Goal: Information Seeking & Learning: Learn about a topic

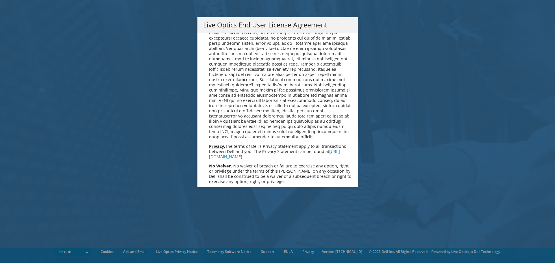
scroll to position [2185, 0]
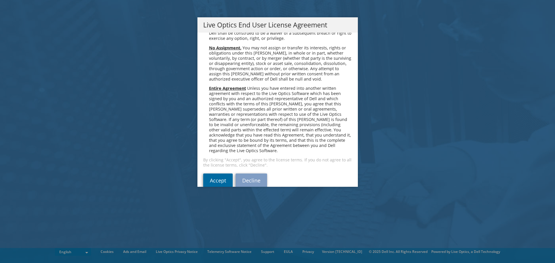
drag, startPoint x: 207, startPoint y: 172, endPoint x: 226, endPoint y: 203, distance: 36.1
click at [207, 174] on link "Accept" at bounding box center [217, 181] width 29 height 14
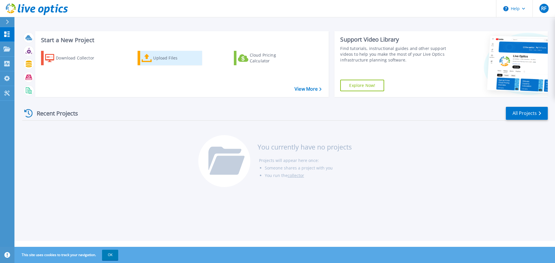
click at [168, 63] on div "Upload Files" at bounding box center [176, 58] width 46 height 12
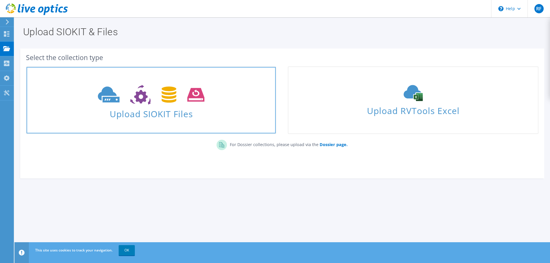
click at [99, 88] on icon at bounding box center [151, 95] width 107 height 20
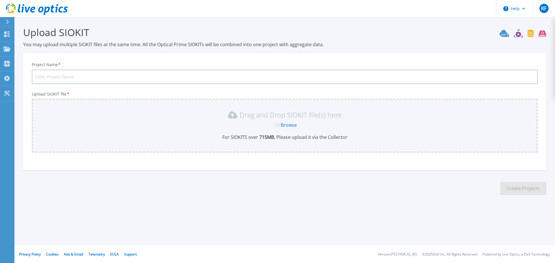
click at [288, 127] on link "Browse" at bounding box center [289, 125] width 16 height 6
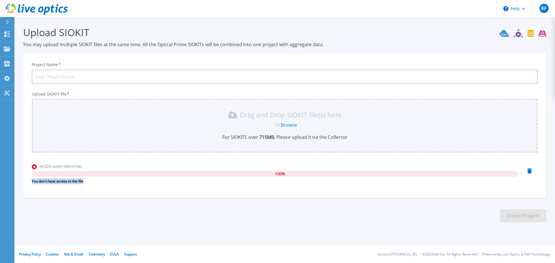
drag, startPoint x: 86, startPoint y: 181, endPoint x: 31, endPoint y: 182, distance: 54.9
click at [31, 182] on div "Project Name * Upload SIOKIT file * Drag and Drop SIOKIT file(s) here Or Browse…" at bounding box center [284, 127] width 523 height 141
click at [64, 192] on div "Project Name * Upload SIOKIT file * Drag and Drop SIOKIT file(s) here Or Browse…" at bounding box center [284, 127] width 523 height 141
click at [74, 77] on input "Project Name *" at bounding box center [285, 77] width 506 height 14
drag, startPoint x: 75, startPoint y: 182, endPoint x: 15, endPoint y: 188, distance: 60.1
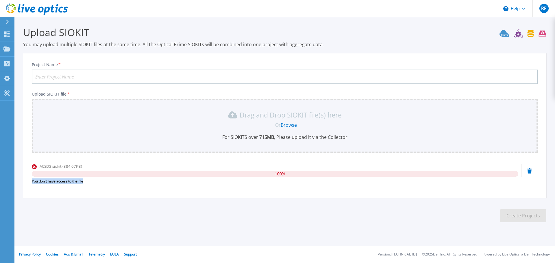
click at [15, 188] on section "Upload SIOKIT You may upload multiple SIOKIT files at the same time. All the Op…" at bounding box center [284, 126] width 540 height 218
click at [65, 208] on section "Upload SIOKIT You may upload multiple SIOKIT files at the same time. All the Op…" at bounding box center [284, 126] width 540 height 218
click at [146, 194] on div "Project Name * Upload SIOKIT file * Drag and Drop SIOKIT file(s) here Or Browse…" at bounding box center [284, 127] width 523 height 141
click at [180, 182] on div "You don't have access to the file" at bounding box center [275, 182] width 486 height 6
click at [50, 81] on input "Project Name *" at bounding box center [285, 77] width 506 height 14
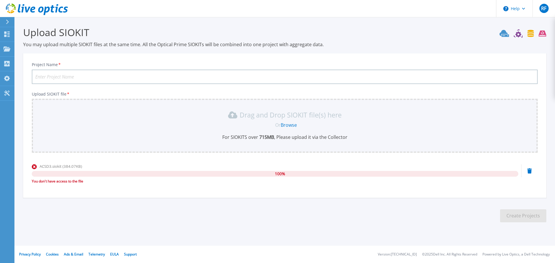
click at [201, 73] on input "Project Name *" at bounding box center [285, 77] width 506 height 14
click at [197, 75] on input "Project Name *" at bounding box center [285, 77] width 506 height 14
type input "[GEOGRAPHIC_DATA] 3"
click at [530, 172] on icon at bounding box center [529, 170] width 5 height 5
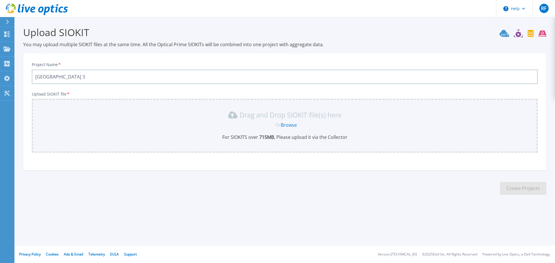
click at [289, 123] on link "Browse" at bounding box center [289, 125] width 16 height 6
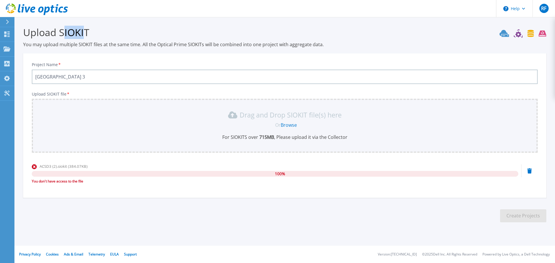
drag, startPoint x: 62, startPoint y: 32, endPoint x: 86, endPoint y: 34, distance: 23.8
click at [86, 34] on h3 "Upload SIOKIT" at bounding box center [284, 32] width 523 height 13
drag, startPoint x: 87, startPoint y: 34, endPoint x: 64, endPoint y: 34, distance: 23.7
click at [61, 34] on h3 "Upload SIOKIT" at bounding box center [284, 32] width 523 height 13
copy h3 "SIOKIT"
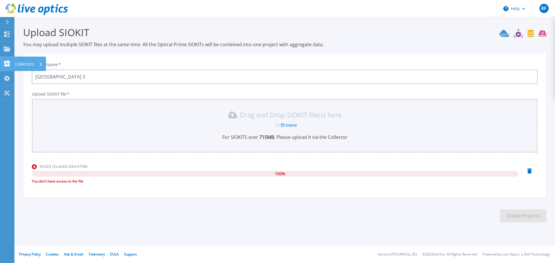
click at [8, 64] on icon at bounding box center [6, 63] width 7 height 5
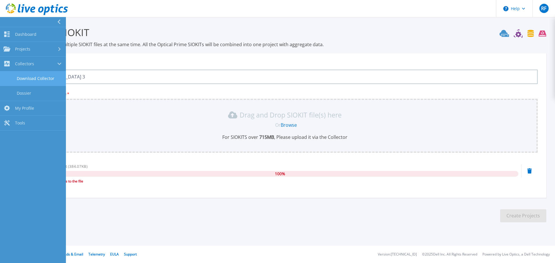
click at [39, 76] on link "Download Collector" at bounding box center [33, 78] width 66 height 15
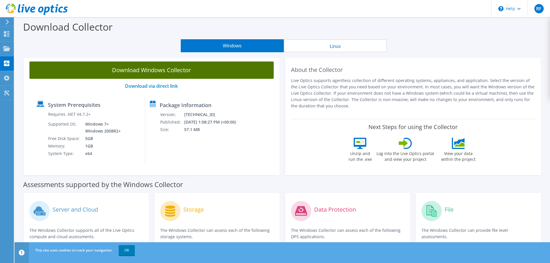
click at [142, 72] on link "Download Windows Collector" at bounding box center [151, 70] width 244 height 17
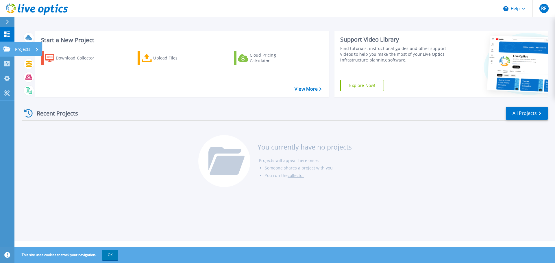
click at [24, 51] on p "Projects" at bounding box center [22, 49] width 15 height 15
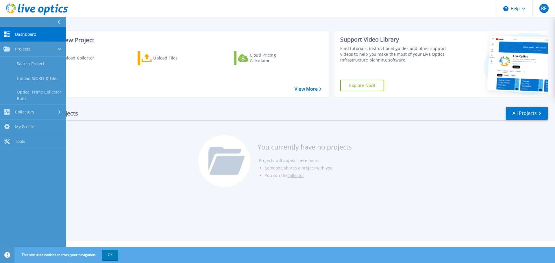
click at [129, 154] on div "Recent Projects All Projects You currently have no projects Projects will appea…" at bounding box center [284, 147] width 525 height 91
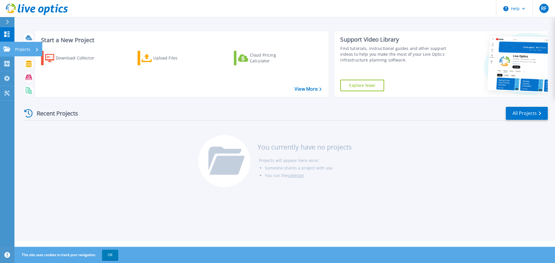
drag, startPoint x: 8, startPoint y: 49, endPoint x: 11, endPoint y: 52, distance: 3.9
click at [8, 50] on icon at bounding box center [6, 49] width 7 height 5
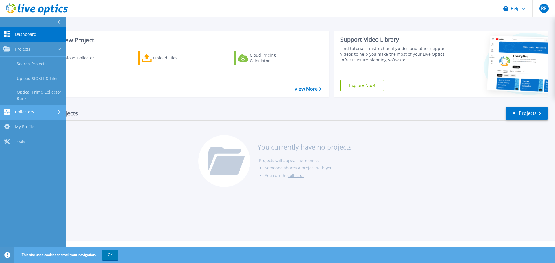
click at [34, 112] on div "Collectors" at bounding box center [32, 111] width 59 height 5
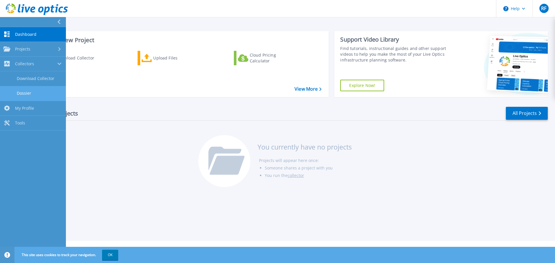
click at [38, 87] on link "Dossier" at bounding box center [33, 93] width 66 height 15
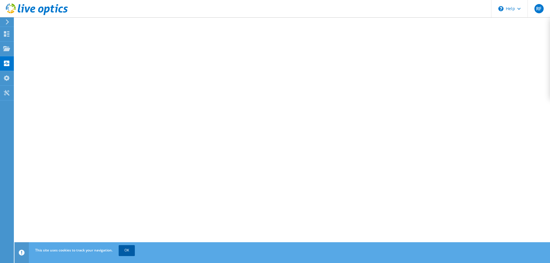
click at [129, 249] on link "OK" at bounding box center [127, 250] width 16 height 10
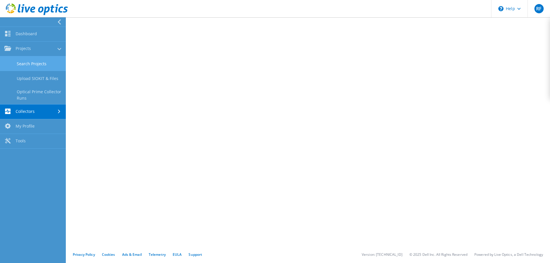
click at [27, 60] on link "Search Projects" at bounding box center [33, 63] width 66 height 15
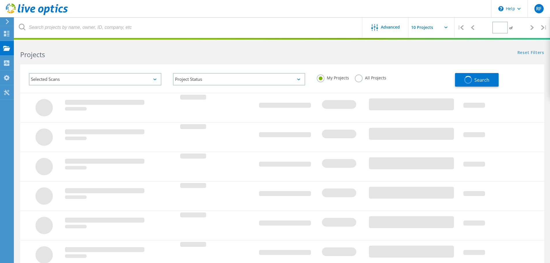
type input "1"
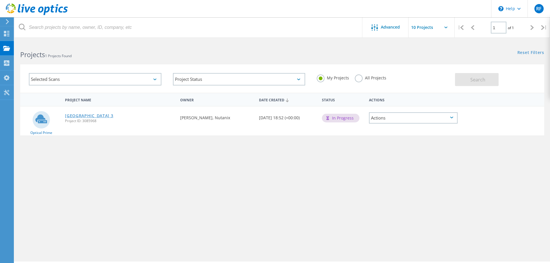
click at [112, 117] on link "[GEOGRAPHIC_DATA] 3" at bounding box center [89, 116] width 48 height 4
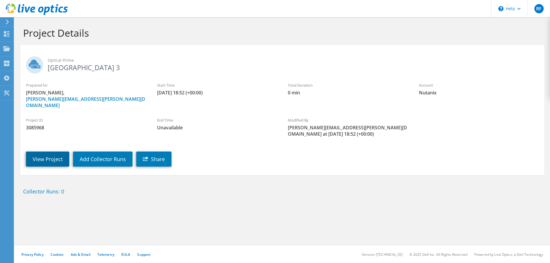
click at [41, 152] on link "View Project" at bounding box center [47, 159] width 43 height 15
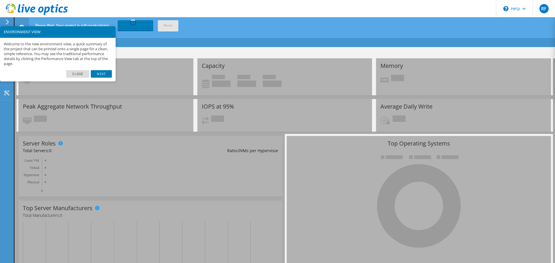
click at [83, 74] on link "Close" at bounding box center [77, 74] width 23 height 8
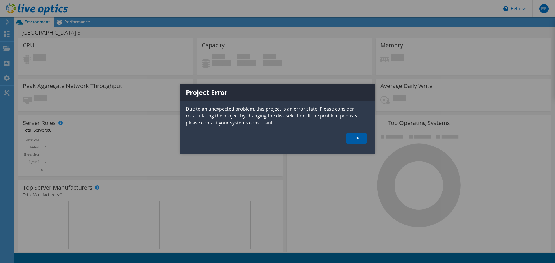
click at [352, 140] on link "OK" at bounding box center [356, 138] width 20 height 11
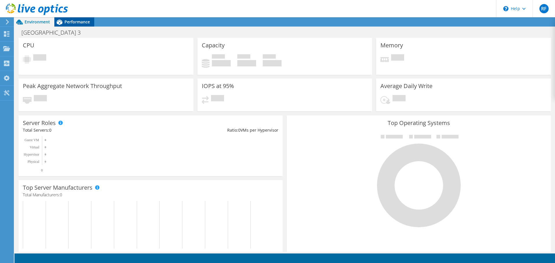
click at [72, 22] on span "Performance" at bounding box center [76, 21] width 25 height 5
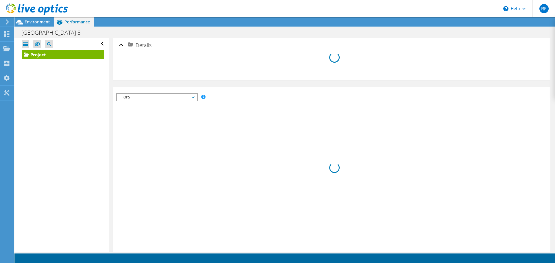
click at [189, 97] on span "IOPS" at bounding box center [157, 97] width 74 height 7
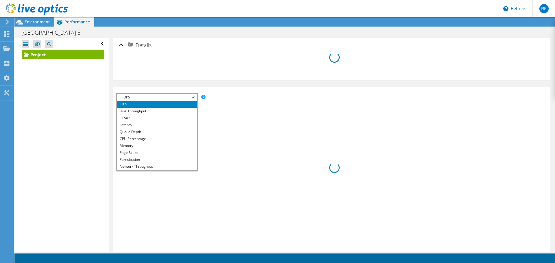
click at [189, 98] on span "IOPS" at bounding box center [157, 97] width 74 height 7
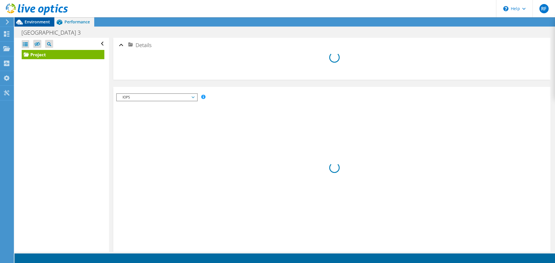
click at [39, 19] on div "RF End User Ryan Figler ryan.figler@nutanix.com Nutanix My Profile Log Out \n H…" at bounding box center [277, 131] width 555 height 263
click at [38, 21] on span "Environment" at bounding box center [37, 21] width 25 height 5
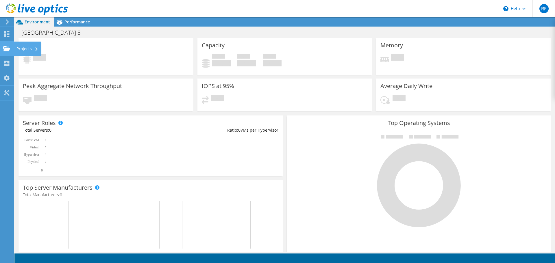
click at [28, 52] on div "Projects" at bounding box center [28, 49] width 28 height 14
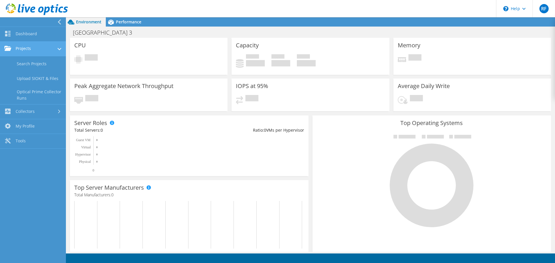
scroll to position [101, 0]
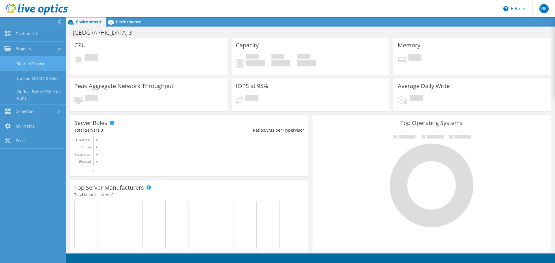
click at [41, 66] on link "Search Projects" at bounding box center [33, 63] width 66 height 15
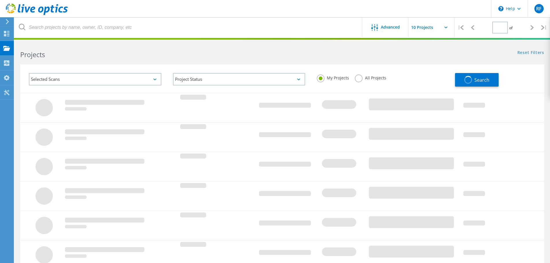
type input "1"
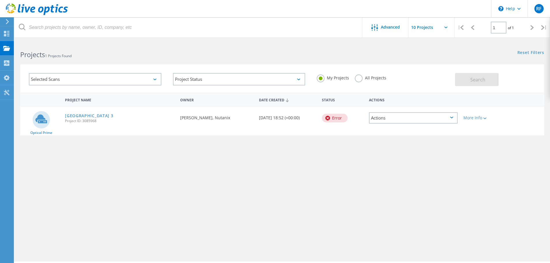
click at [379, 121] on div "Actions" at bounding box center [413, 117] width 89 height 11
click at [398, 110] on div "View Project" at bounding box center [414, 109] width 88 height 9
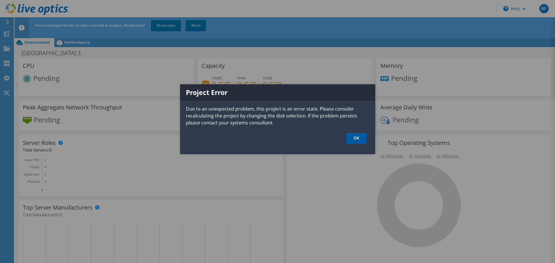
click at [357, 137] on link "OK" at bounding box center [356, 138] width 20 height 11
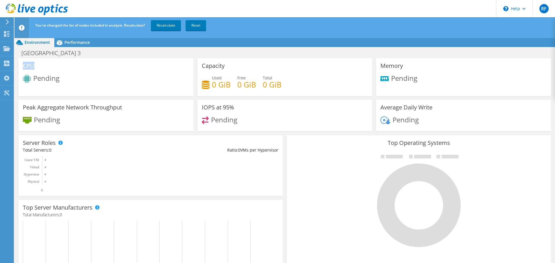
drag, startPoint x: 23, startPoint y: 62, endPoint x: 61, endPoint y: 82, distance: 42.4
click at [49, 72] on div "CPU Pending" at bounding box center [105, 77] width 175 height 38
click at [194, 27] on link "Reset" at bounding box center [195, 25] width 21 height 10
click at [197, 25] on link "Reset" at bounding box center [195, 25] width 21 height 10
click at [75, 42] on span "Performance" at bounding box center [76, 42] width 25 height 5
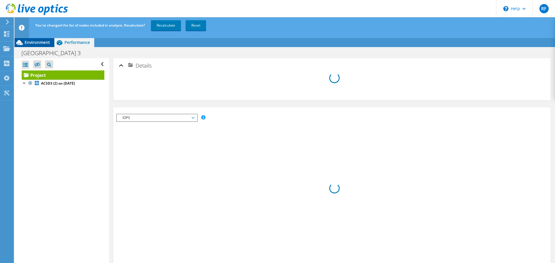
click at [42, 39] on div "Environment" at bounding box center [34, 42] width 40 height 9
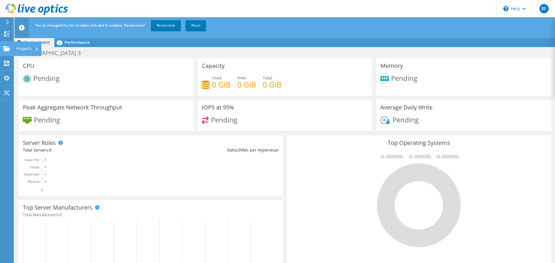
click at [22, 46] on div "Projects" at bounding box center [28, 49] width 28 height 14
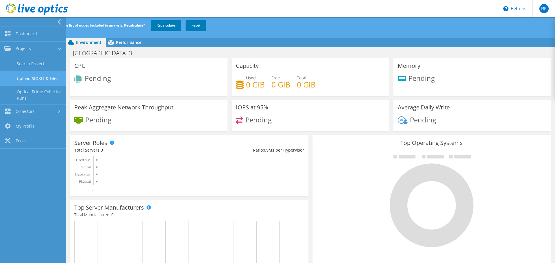
click at [42, 81] on link "Upload SIOKIT & Files" at bounding box center [33, 78] width 66 height 15
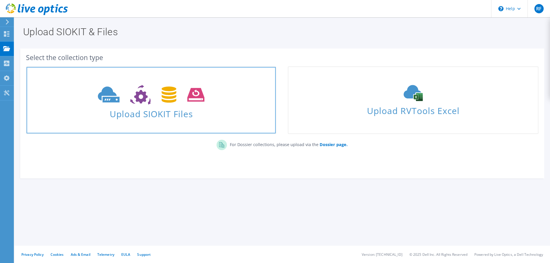
click at [159, 92] on icon at bounding box center [151, 95] width 107 height 20
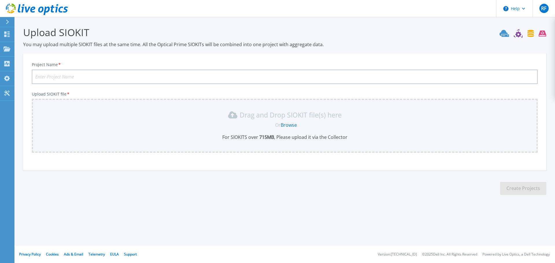
click at [90, 71] on input "Project Name *" at bounding box center [285, 77] width 506 height 14
type input "[GEOGRAPHIC_DATA] 3"
click at [288, 125] on link "Browse" at bounding box center [289, 125] width 16 height 6
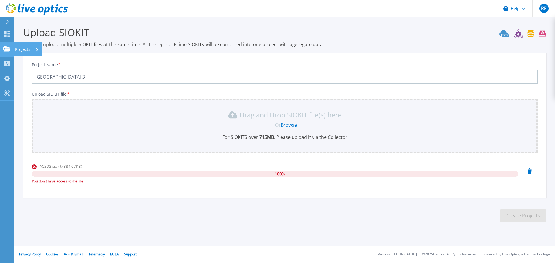
click at [17, 51] on p "Projects" at bounding box center [22, 49] width 15 height 15
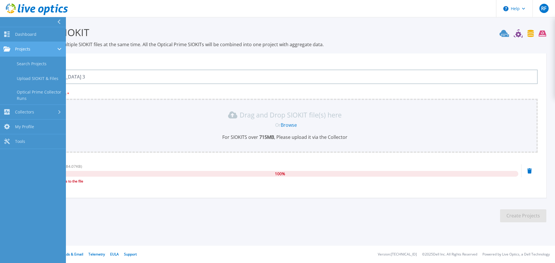
click at [26, 50] on span "Projects" at bounding box center [22, 49] width 15 height 5
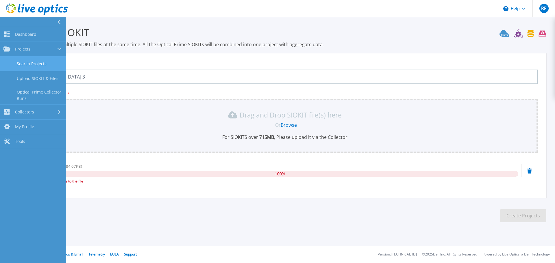
click at [34, 60] on link "Search Projects" at bounding box center [33, 64] width 66 height 15
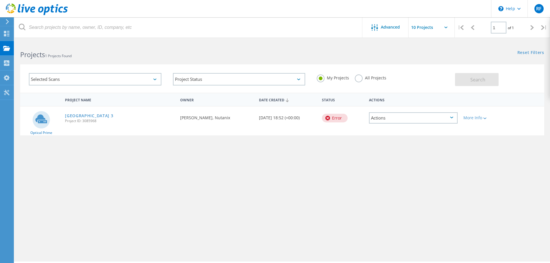
click at [357, 79] on label "All Projects" at bounding box center [370, 77] width 31 height 5
click at [0, 0] on input "All Projects" at bounding box center [0, 0] width 0 height 0
click at [322, 78] on label "My Projects" at bounding box center [333, 77] width 32 height 5
click at [0, 0] on input "My Projects" at bounding box center [0, 0] width 0 height 0
click at [387, 122] on div "Actions" at bounding box center [413, 117] width 89 height 11
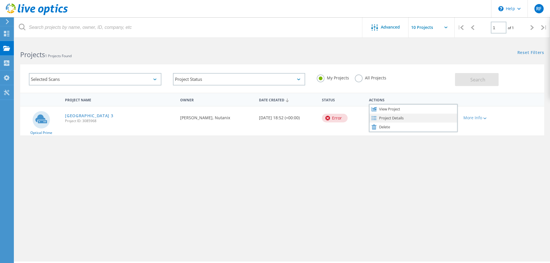
click at [394, 118] on div "Project Details" at bounding box center [414, 118] width 88 height 9
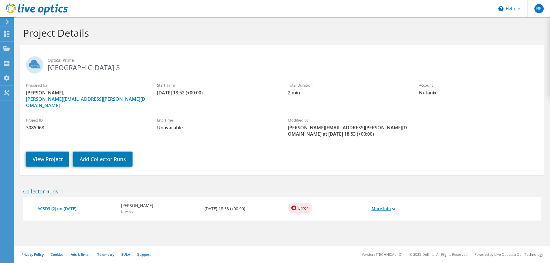
click at [387, 206] on link "More Info" at bounding box center [384, 209] width 24 height 6
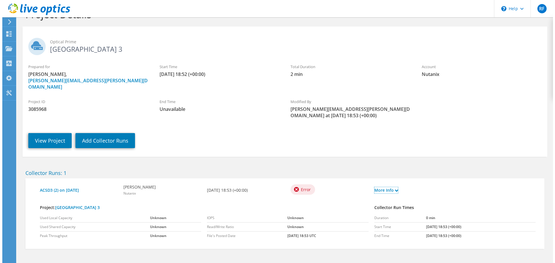
scroll to position [26, 0]
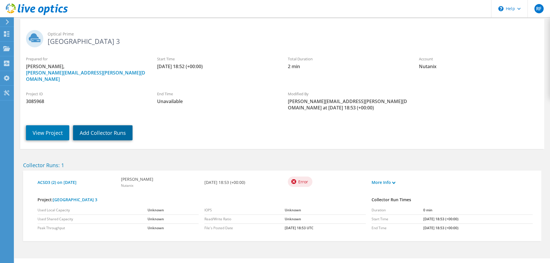
click at [92, 125] on link "Add Collector Runs" at bounding box center [103, 132] width 60 height 15
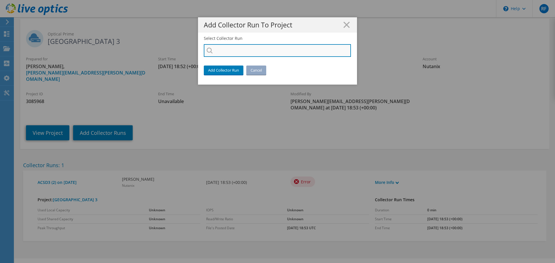
click at [218, 50] on input "Select Collector Run" at bounding box center [277, 50] width 147 height 13
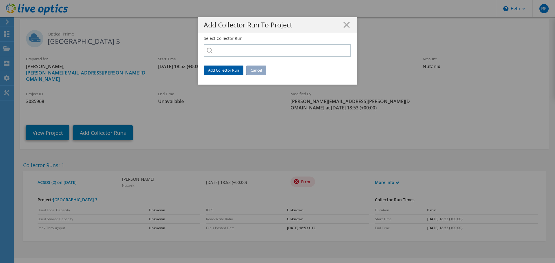
click at [228, 70] on link "Add Collector Run" at bounding box center [224, 70] width 40 height 9
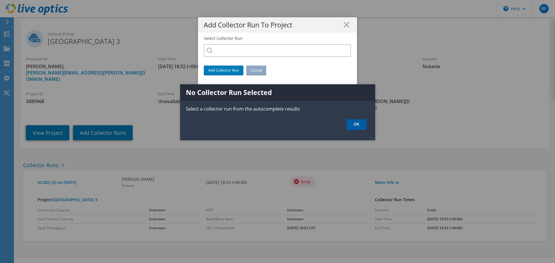
drag, startPoint x: 367, startPoint y: 124, endPoint x: 363, endPoint y: 125, distance: 4.4
click at [367, 124] on ul "OK" at bounding box center [277, 124] width 195 height 11
click at [363, 125] on link "OK" at bounding box center [356, 124] width 20 height 11
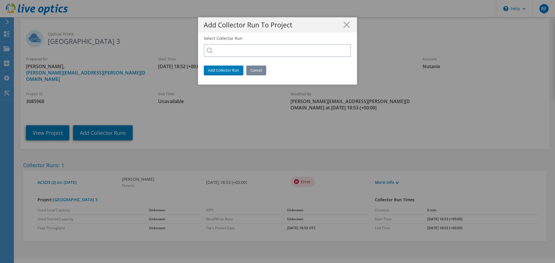
drag, startPoint x: 251, startPoint y: 62, endPoint x: 257, endPoint y: 70, distance: 11.2
click at [251, 62] on div "Select Collector Run Add Collector Run Cancel" at bounding box center [277, 60] width 159 height 49
click at [257, 70] on link "Cancel" at bounding box center [256, 70] width 20 height 9
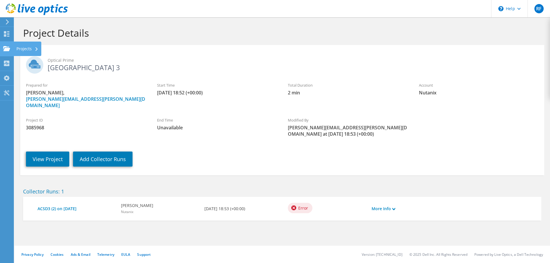
click at [20, 50] on div "Projects" at bounding box center [28, 49] width 28 height 14
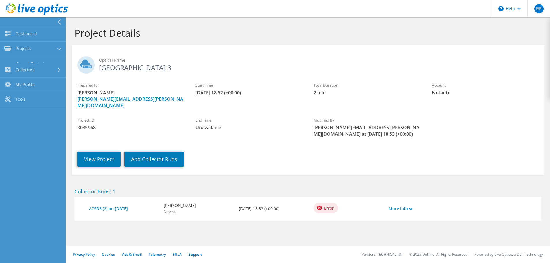
click at [21, 50] on div "RF End User Ryan Figler ryan.figler@nutanix.com Nutanix My Profile Log Out \n H…" at bounding box center [275, 131] width 550 height 263
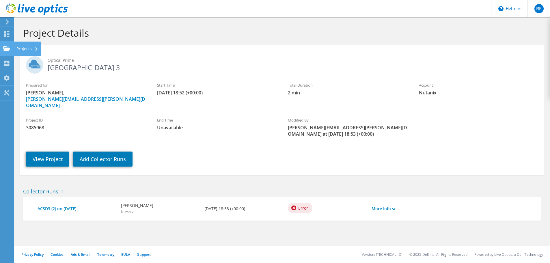
click at [19, 51] on div "Projects" at bounding box center [28, 49] width 28 height 14
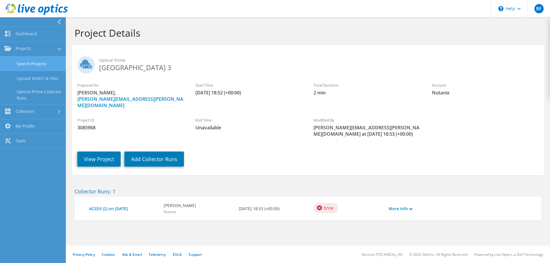
click at [29, 67] on link "Search Projects" at bounding box center [33, 63] width 66 height 15
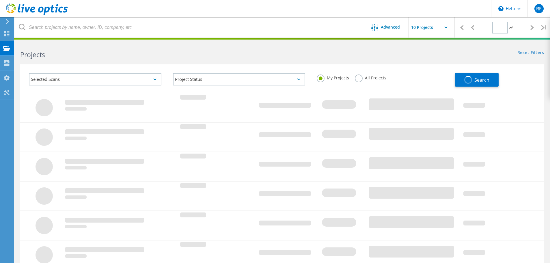
type input "1"
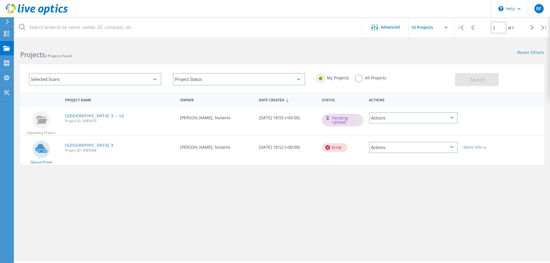
click at [205, 219] on div "Project Name Owner Date Created Status Actions Uploading Project [GEOGRAPHIC_DA…" at bounding box center [282, 168] width 524 height 150
click at [123, 115] on link "[GEOGRAPHIC_DATA] 3 -- v2" at bounding box center [94, 116] width 59 height 4
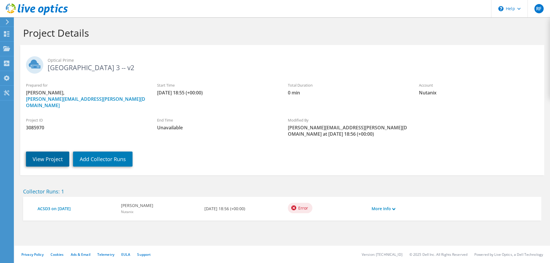
click at [39, 152] on link "View Project" at bounding box center [47, 159] width 43 height 15
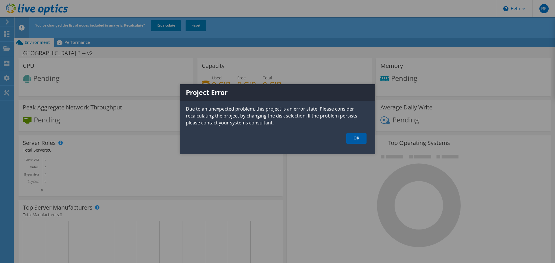
click at [351, 142] on link "OK" at bounding box center [356, 138] width 20 height 11
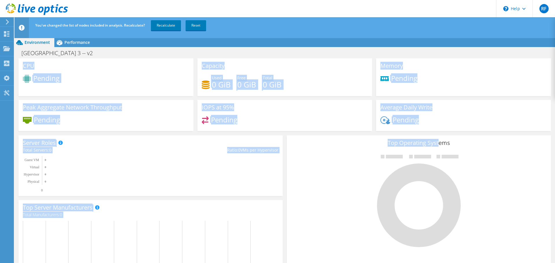
drag, startPoint x: 20, startPoint y: 64, endPoint x: 435, endPoint y: 143, distance: 423.0
click at [435, 143] on section "CPU Pending Capacity Used 0 GiB Free 0 GiB Total 0 GiB Memory" at bounding box center [284, 177] width 540 height 239
click at [321, 146] on h3 "Top Operating Systems" at bounding box center [418, 143] width 255 height 6
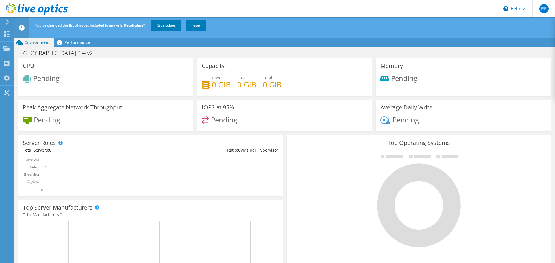
click at [286, 132] on div "IOPS at 95% Pending" at bounding box center [284, 117] width 179 height 35
drag, startPoint x: 212, startPoint y: 118, endPoint x: 253, endPoint y: 120, distance: 40.8
click at [253, 120] on div "Pending" at bounding box center [285, 122] width 166 height 12
click at [264, 126] on div "Pending" at bounding box center [285, 122] width 166 height 12
drag, startPoint x: 213, startPoint y: 76, endPoint x: 289, endPoint y: 95, distance: 78.3
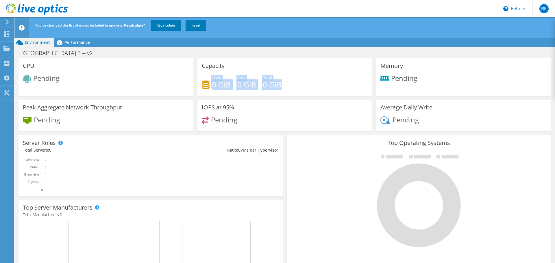
click at [287, 93] on div "Used 0 GiB Free 0 GiB Total 0 GiB" at bounding box center [285, 84] width 166 height 19
click at [302, 152] on div at bounding box center [418, 200] width 255 height 97
click at [64, 46] on icon at bounding box center [59, 43] width 10 height 10
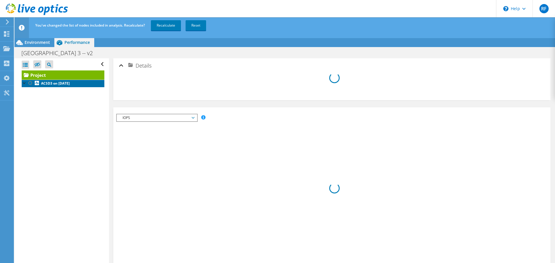
click at [62, 84] on b "ACSD3 on [DATE]" at bounding box center [55, 83] width 29 height 5
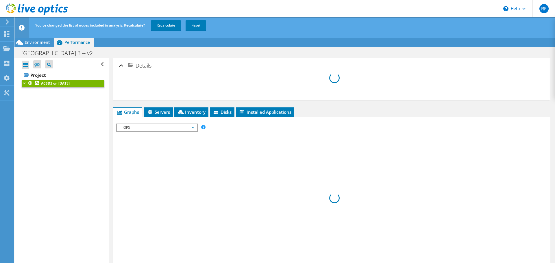
click at [142, 129] on span "IOPS" at bounding box center [157, 127] width 74 height 7
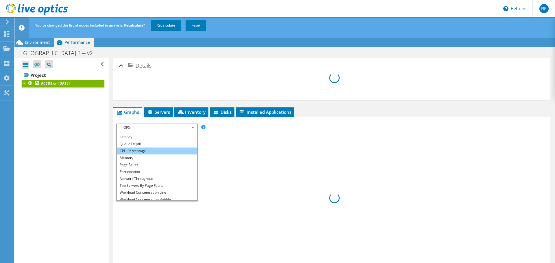
scroll to position [28, 0]
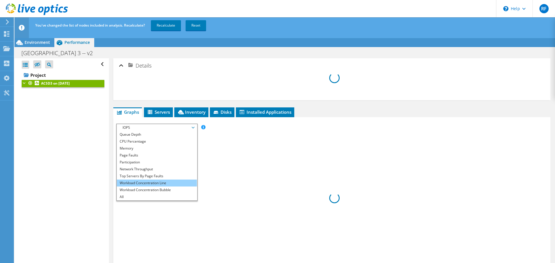
click at [158, 183] on li "Workload Concentration Line" at bounding box center [157, 183] width 80 height 7
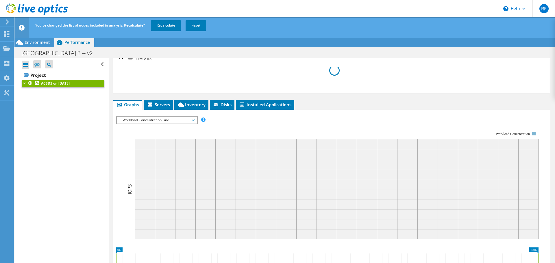
scroll to position [0, 0]
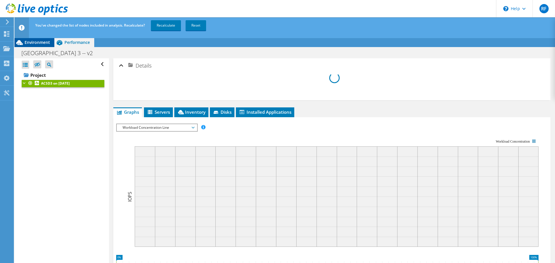
click at [32, 44] on span "Environment" at bounding box center [37, 42] width 25 height 5
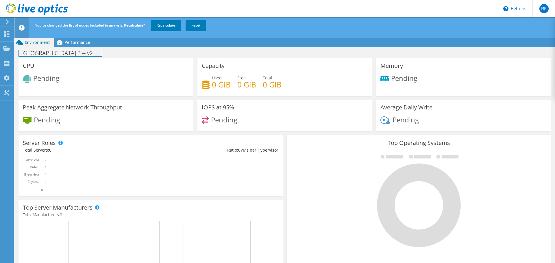
click at [132, 50] on div "Anderson County School District 3 -- v2 Print" at bounding box center [284, 53] width 540 height 11
click at [163, 27] on link "Recalculate" at bounding box center [166, 25] width 30 height 10
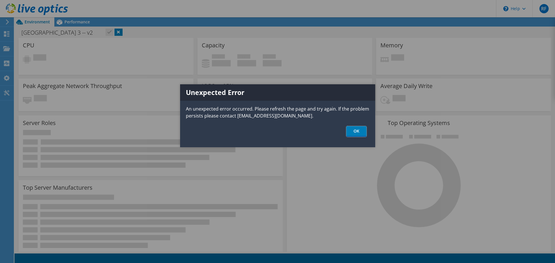
click at [357, 132] on link "OK" at bounding box center [356, 131] width 20 height 11
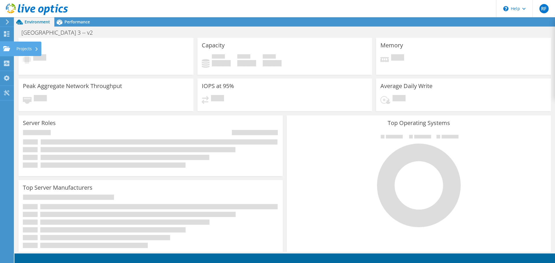
click at [21, 49] on div "Projects" at bounding box center [28, 49] width 28 height 14
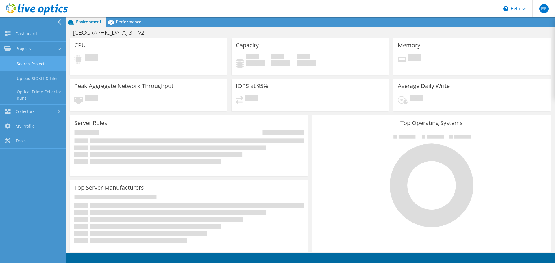
click at [43, 64] on link "Search Projects" at bounding box center [33, 63] width 66 height 15
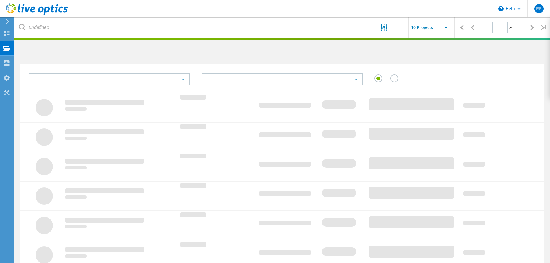
type input "1"
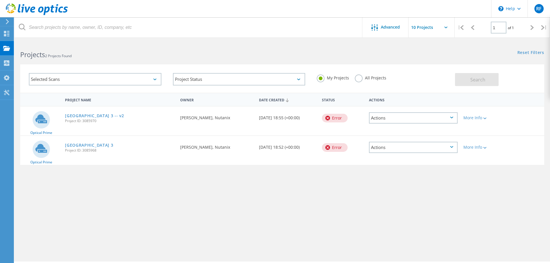
click at [415, 122] on div "Actions" at bounding box center [413, 117] width 89 height 11
click at [411, 184] on div "Project Name Owner Date Created Status Actions Optical Prime Anderson County Sc…" at bounding box center [282, 168] width 524 height 150
click at [483, 149] on div "More Info" at bounding box center [482, 147] width 36 height 4
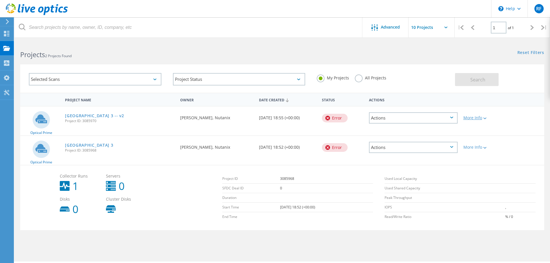
click at [485, 117] on div at bounding box center [485, 117] width 4 height 3
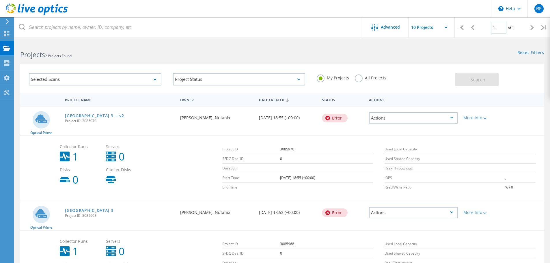
click at [153, 58] on h2 "Projects 2 Projects Found" at bounding box center [148, 55] width 256 height 10
click at [435, 30] on input "text" at bounding box center [438, 27] width 58 height 20
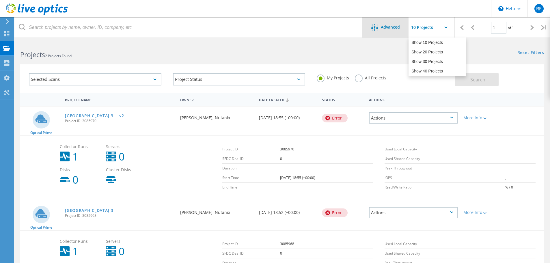
click at [370, 37] on div "Advanced" at bounding box center [386, 27] width 46 height 20
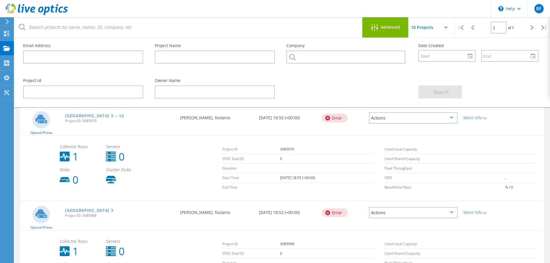
click at [514, 135] on div "Optical Prime Anderson County School District 3 -- v2 Project ID: 3085970 Reque…" at bounding box center [282, 121] width 524 height 29
click at [191, 143] on div "Collector Runs 1 Servers 0 Disks 0 Cluster Disks" at bounding box center [138, 165] width 163 height 46
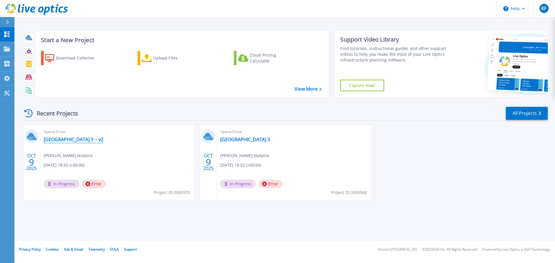
click at [86, 138] on link "[GEOGRAPHIC_DATA] 3 -- v2" at bounding box center [74, 140] width 60 height 6
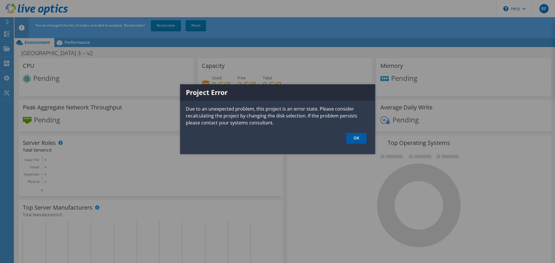
click at [355, 139] on link "OK" at bounding box center [356, 138] width 20 height 11
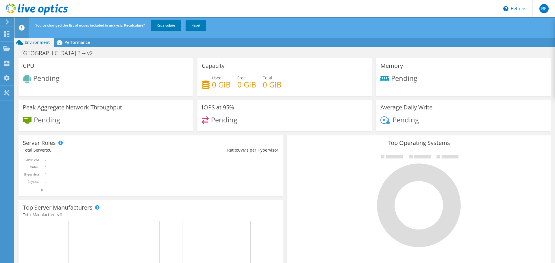
click at [285, 137] on div "Top Operating Systems Windows Linux VMware" at bounding box center [419, 204] width 268 height 142
